Goal: Find specific page/section: Find specific page/section

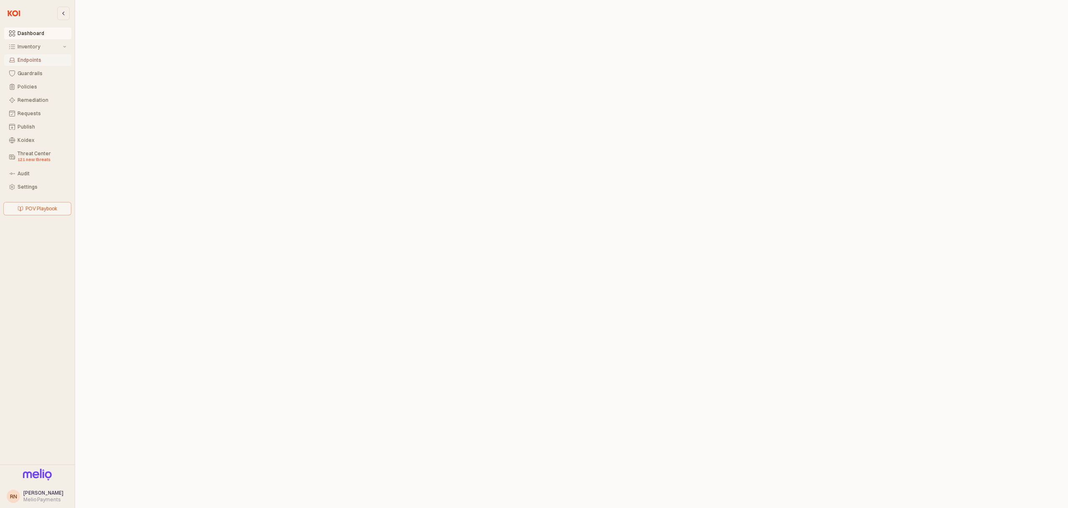
click at [33, 56] on button "Endpoints" at bounding box center [37, 60] width 67 height 12
click at [38, 49] on div "Inventory" at bounding box center [40, 47] width 44 height 6
click at [36, 57] on button "All Items" at bounding box center [37, 60] width 67 height 12
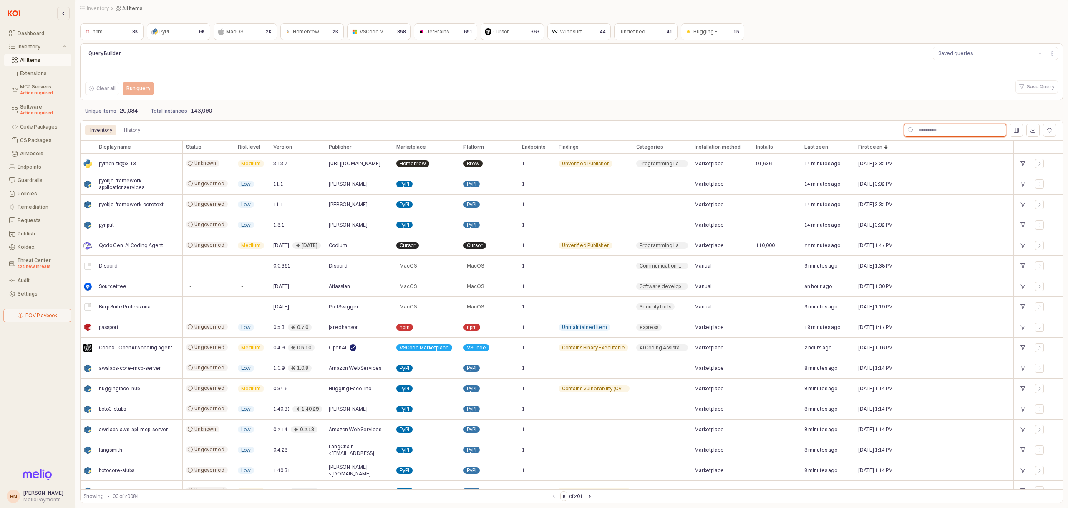
click at [923, 129] on input "App Frame" at bounding box center [960, 130] width 92 height 13
type input "**********"
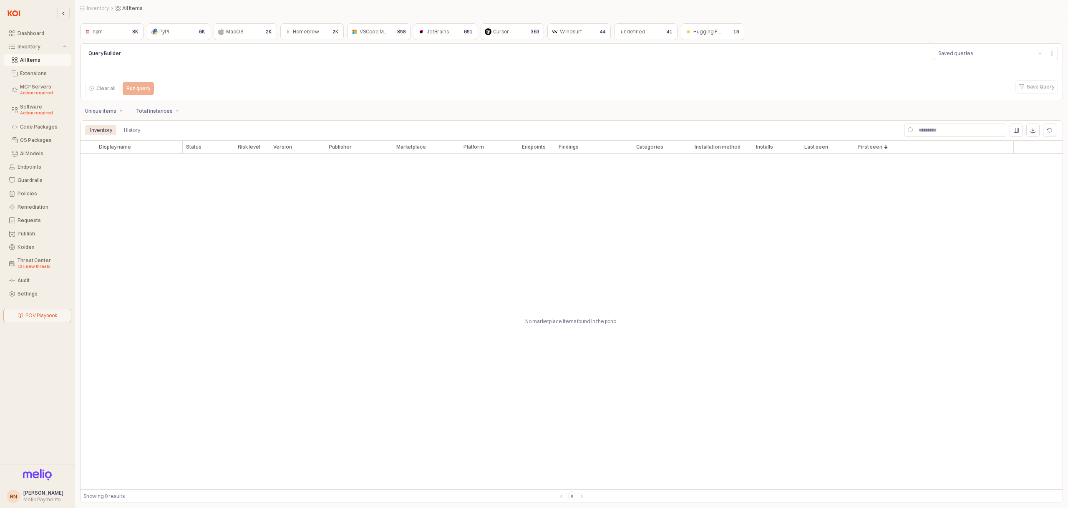
click at [405, 207] on div "No marketplace items found in the pond." at bounding box center [571, 321] width 983 height 335
click at [963, 126] on input "App Frame" at bounding box center [960, 130] width 92 height 13
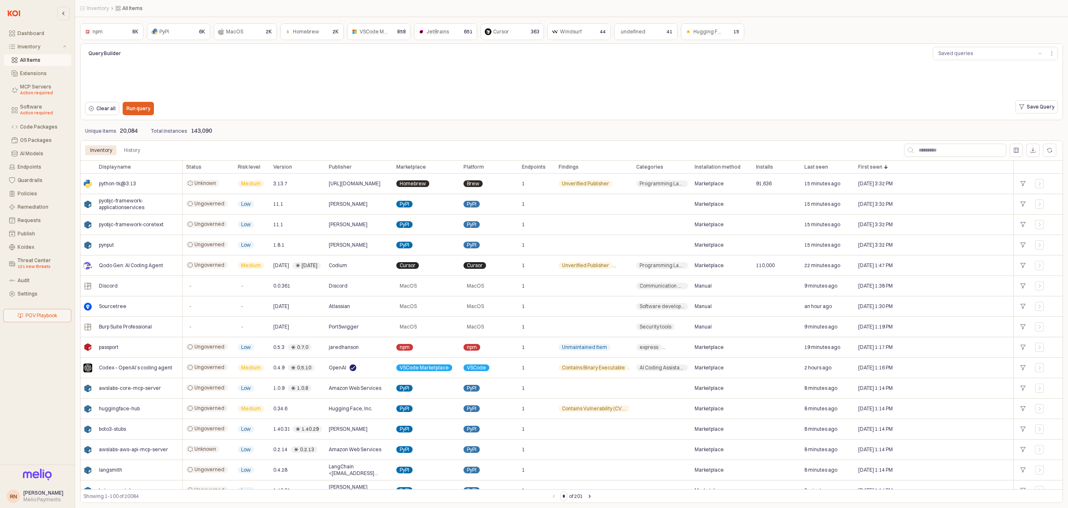
click at [207, 103] on div "Clear all Run query" at bounding box center [286, 108] width 408 height 17
click at [145, 112] on div "Run query" at bounding box center [138, 108] width 24 height 13
